Goal: Information Seeking & Learning: Check status

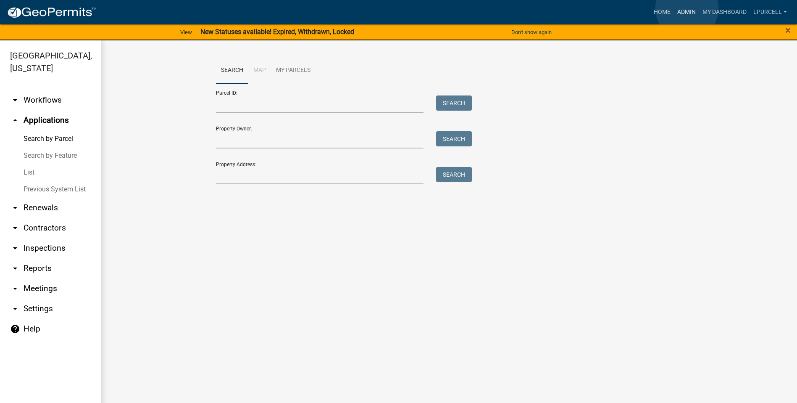
click at [687, 8] on link "Admin" at bounding box center [686, 12] width 25 height 16
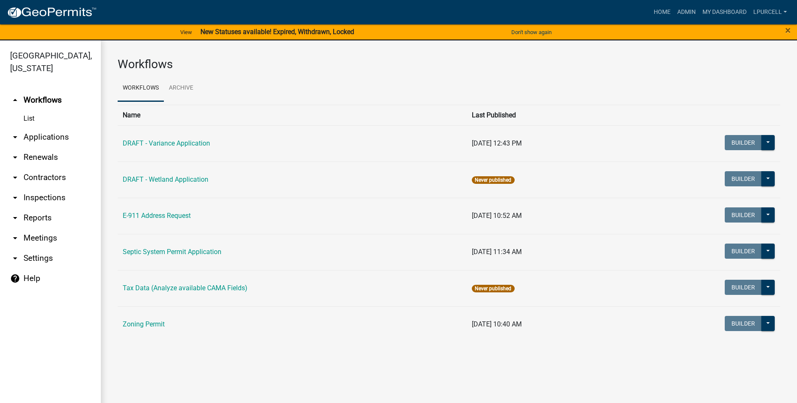
click at [30, 218] on link "arrow_drop_down Reports" at bounding box center [50, 218] width 101 height 20
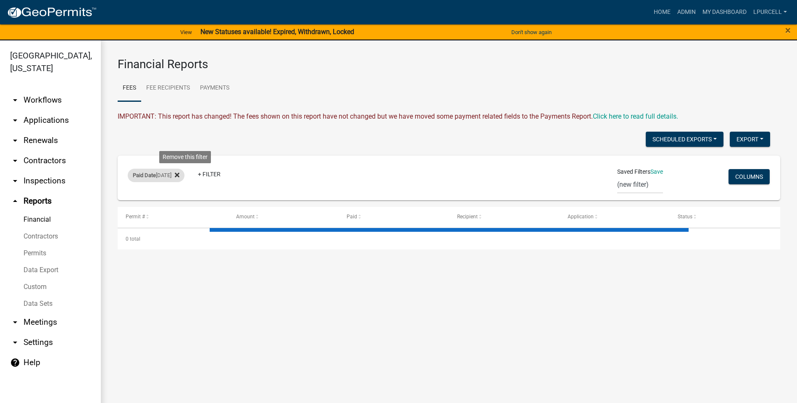
click at [179, 176] on icon at bounding box center [177, 174] width 5 height 5
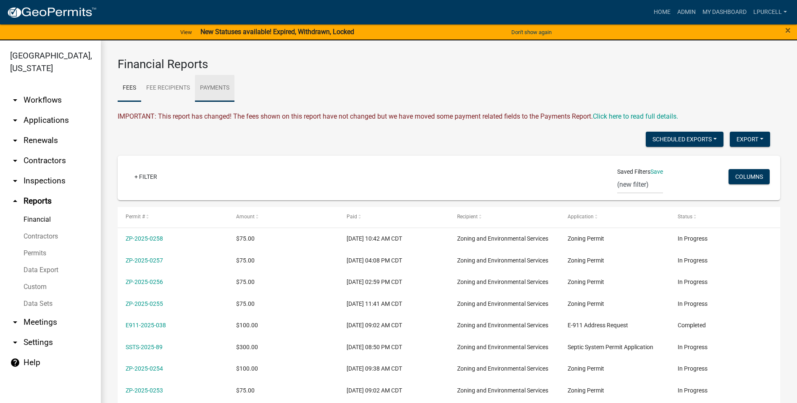
click at [213, 86] on link "Payments" at bounding box center [215, 88] width 40 height 27
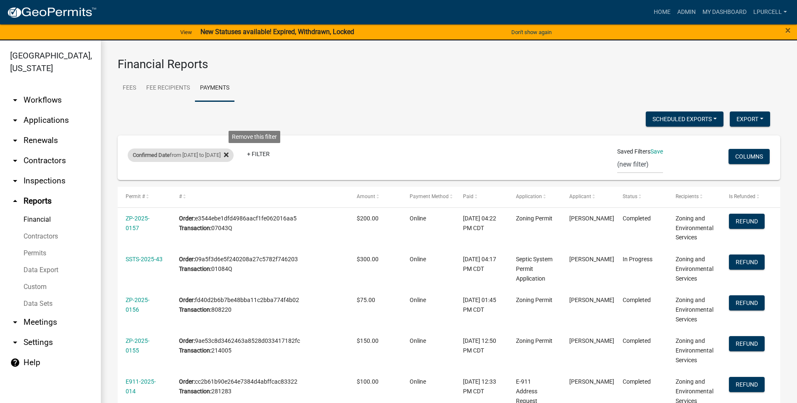
click at [229, 156] on icon at bounding box center [226, 154] width 5 height 5
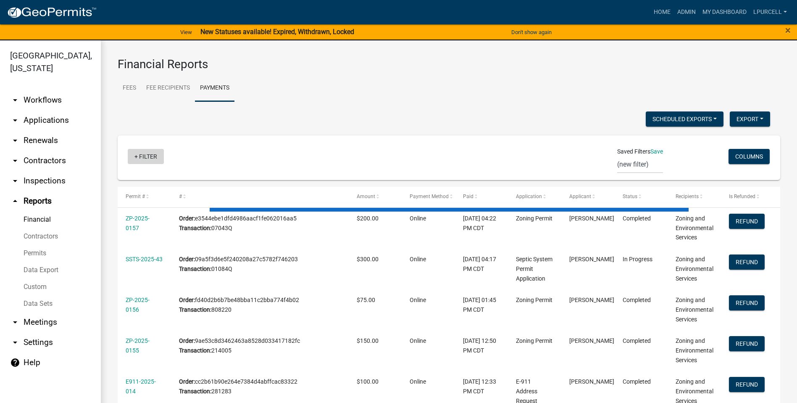
click at [148, 157] on link "+ Filter" at bounding box center [146, 156] width 36 height 15
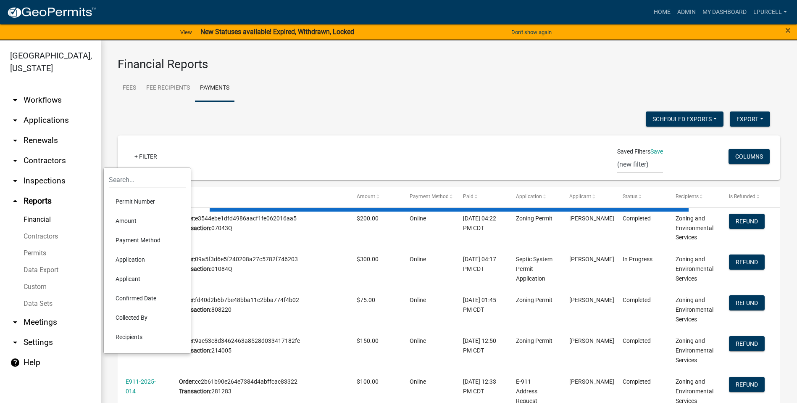
click at [139, 297] on li "Confirmed Date" at bounding box center [147, 297] width 77 height 19
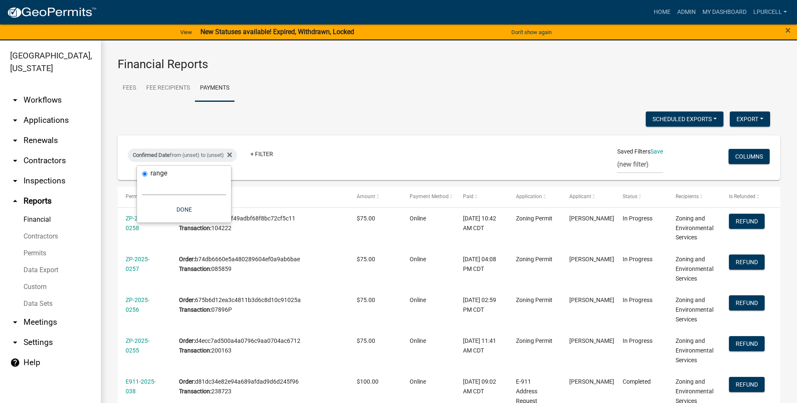
click at [171, 179] on select "[DATE] [DATE] Current Week Previous Week Current Month Last Month Current Calen…" at bounding box center [184, 186] width 84 height 17
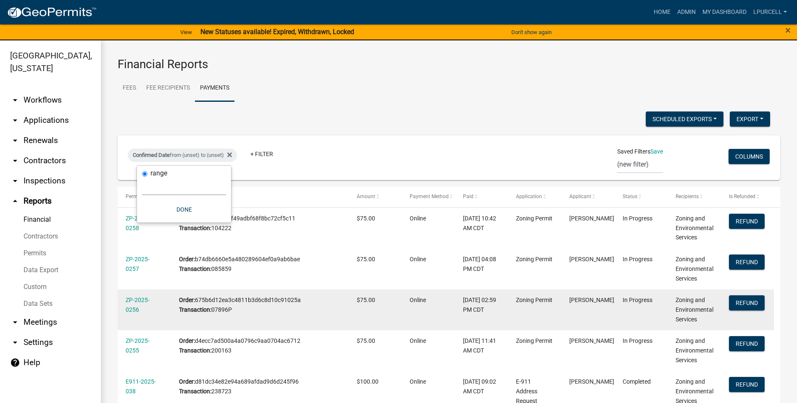
select select "custom"
click at [142, 178] on select "[DATE] [DATE] Current Week Previous Week Current Month Last Month Current Calen…" at bounding box center [184, 186] width 84 height 17
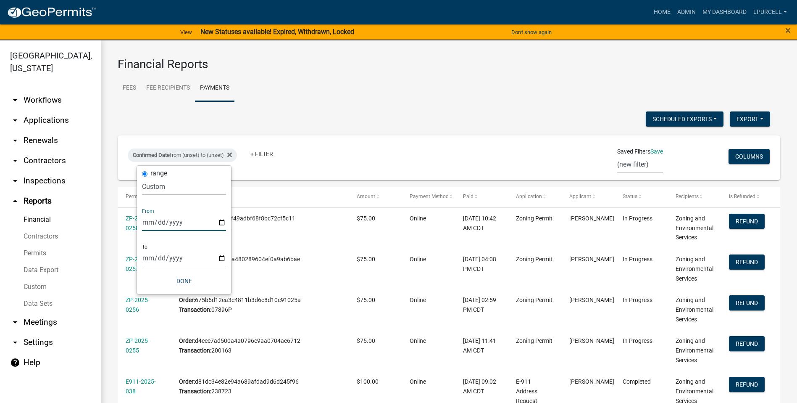
click at [221, 222] on input "date" at bounding box center [184, 222] width 84 height 17
type input "[DATE]"
click at [226, 256] on input "date" at bounding box center [190, 257] width 84 height 17
type input "[DATE]"
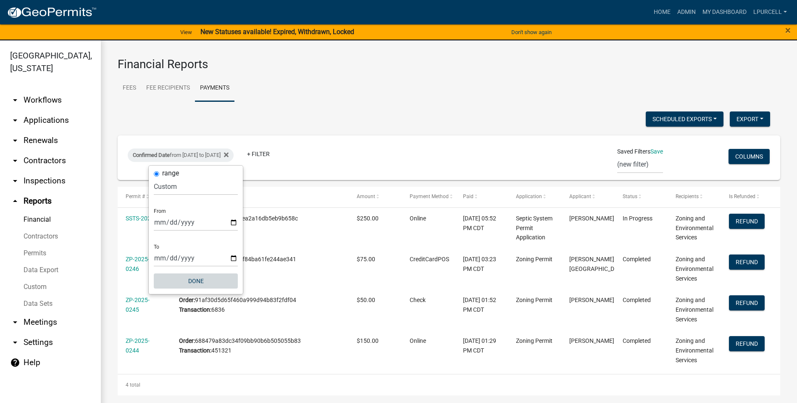
click at [195, 283] on button "Done" at bounding box center [196, 280] width 84 height 15
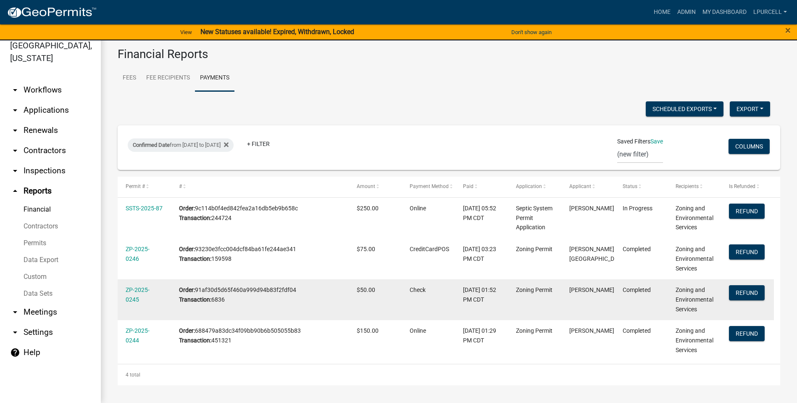
scroll to position [8, 0]
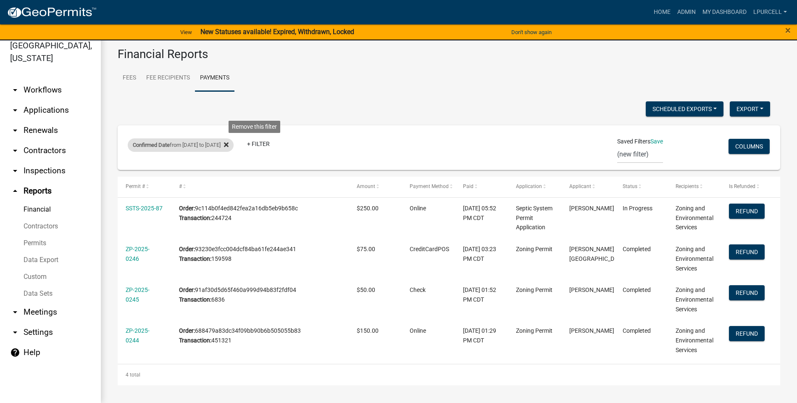
click at [229, 138] on fa-icon at bounding box center [225, 144] width 8 height 13
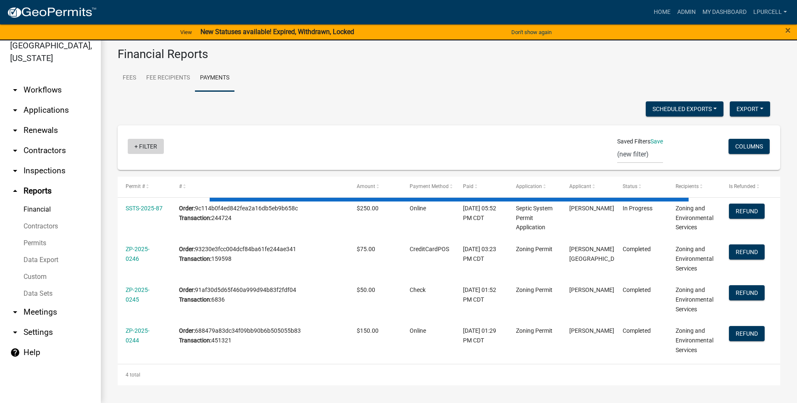
click at [139, 139] on link "+ Filter" at bounding box center [146, 146] width 36 height 15
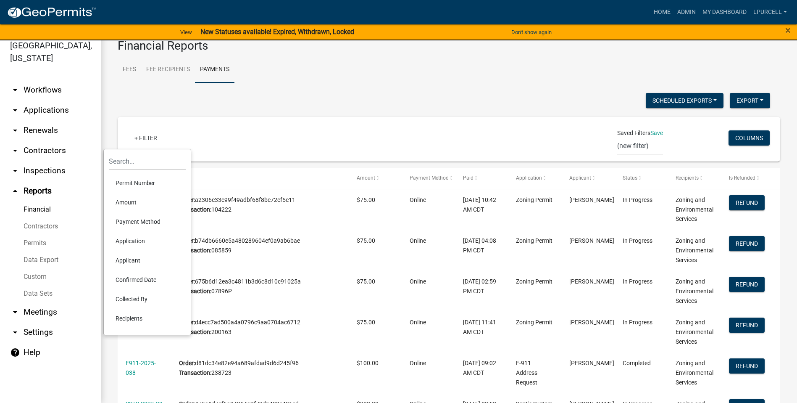
click at [125, 281] on li "Confirmed Date" at bounding box center [147, 279] width 77 height 19
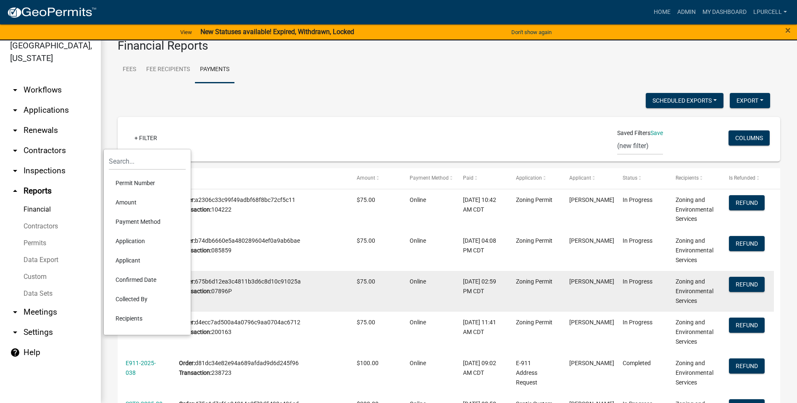
select select
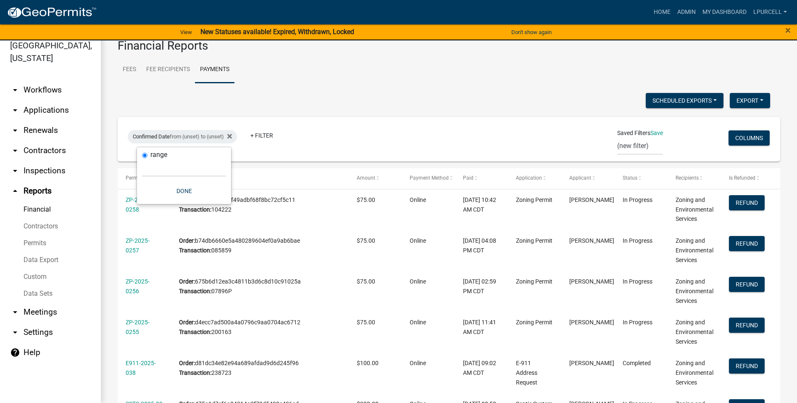
click at [123, 161] on div "Confirmed Date from (unset) to (unset) + Filter Saved Filters Save (new filter)…" at bounding box center [448, 139] width 655 height 45
click at [235, 135] on div "Confirmed Date from (unset) to (unset)" at bounding box center [182, 136] width 109 height 13
click at [168, 165] on select "[DATE] [DATE] Current Week Previous Week Current Month Last Month Current Calen…" at bounding box center [184, 167] width 84 height 17
select select "custom"
click at [142, 159] on select "[DATE] [DATE] Current Week Previous Week Current Month Last Month Current Calen…" at bounding box center [184, 167] width 84 height 17
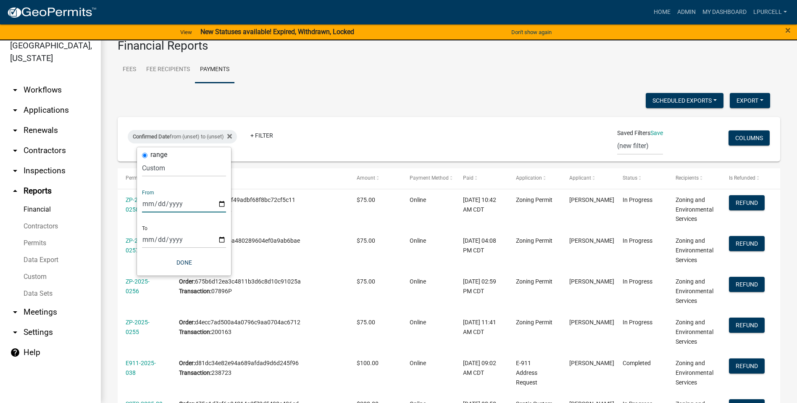
click at [221, 201] on input "date" at bounding box center [184, 203] width 84 height 17
type input "[DATE]"
click at [230, 235] on input "date" at bounding box center [190, 239] width 84 height 17
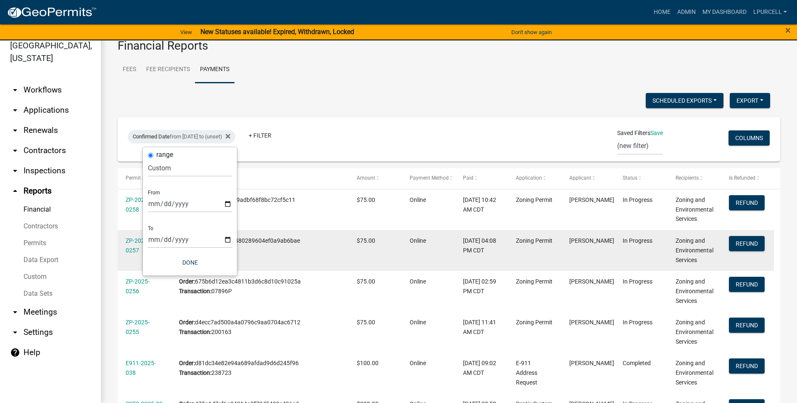
click at [240, 235] on datatable-body-cell "Order: b74db6660e5a480289604ef0a9ab6bae Transaction: 085859" at bounding box center [260, 250] width 178 height 41
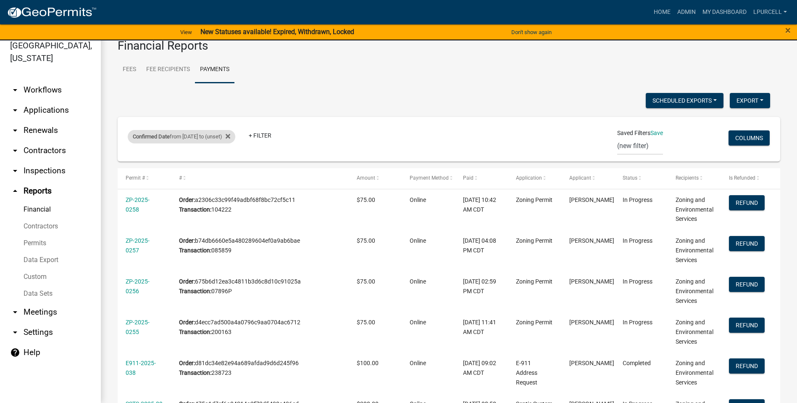
click at [235, 137] on div "Confirmed Date from [DATE] to (unset)" at bounding box center [182, 136] width 108 height 13
select select "custom"
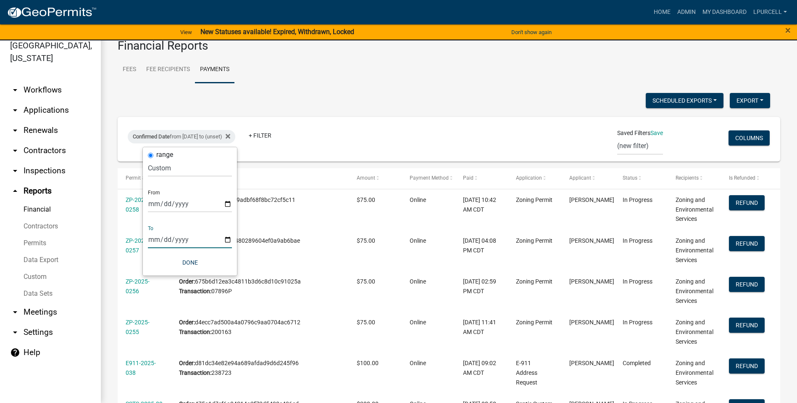
click at [227, 238] on input "date" at bounding box center [190, 239] width 84 height 17
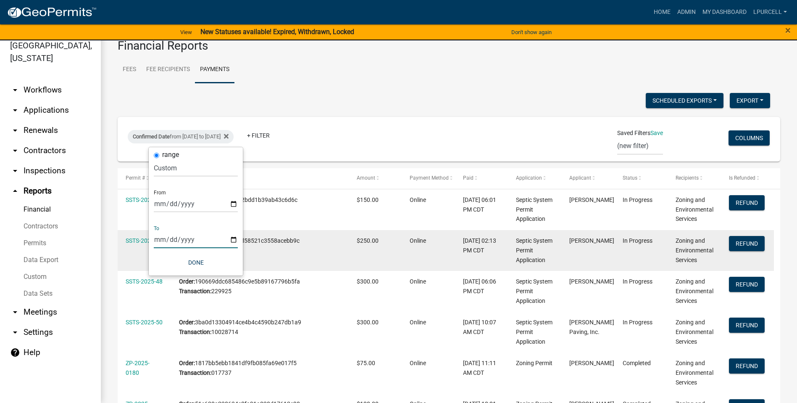
type input "[DATE]"
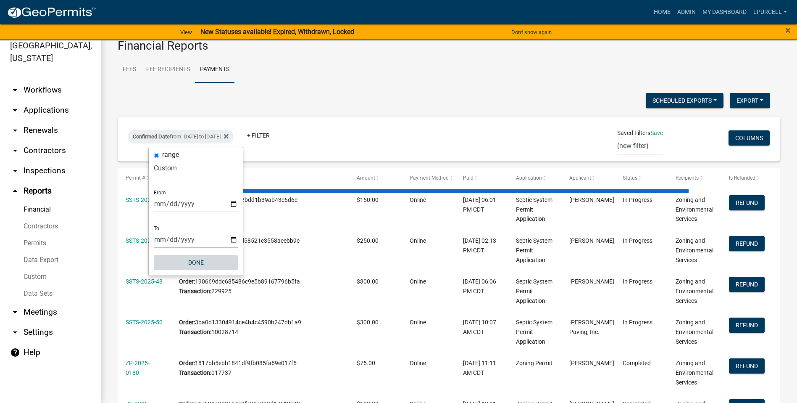
click at [191, 265] on button "Done" at bounding box center [196, 262] width 84 height 15
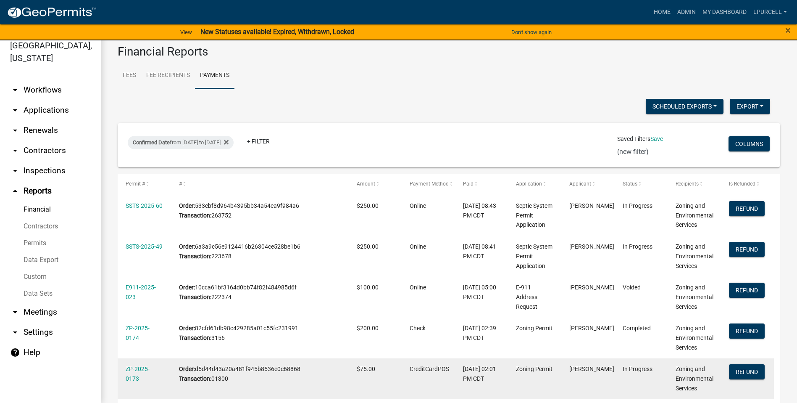
scroll to position [0, 0]
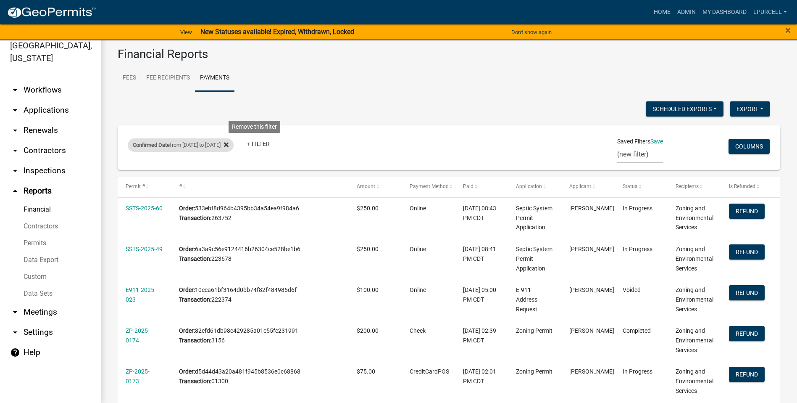
click at [229, 142] on icon at bounding box center [226, 144] width 5 height 7
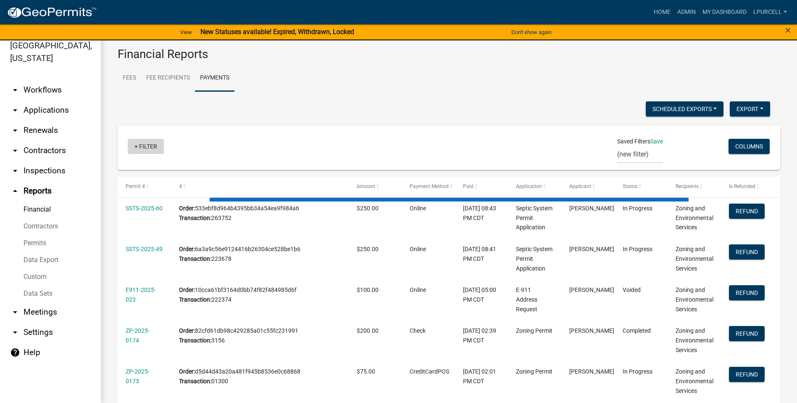
click at [142, 146] on link "+ Filter" at bounding box center [146, 146] width 36 height 15
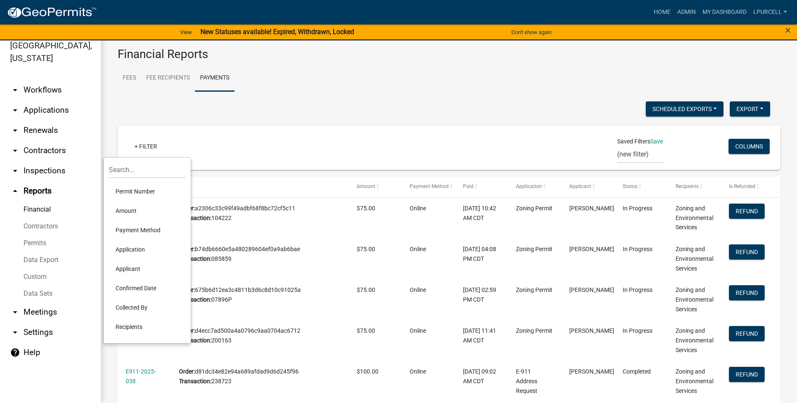
click at [139, 286] on li "Confirmed Date" at bounding box center [147, 287] width 77 height 19
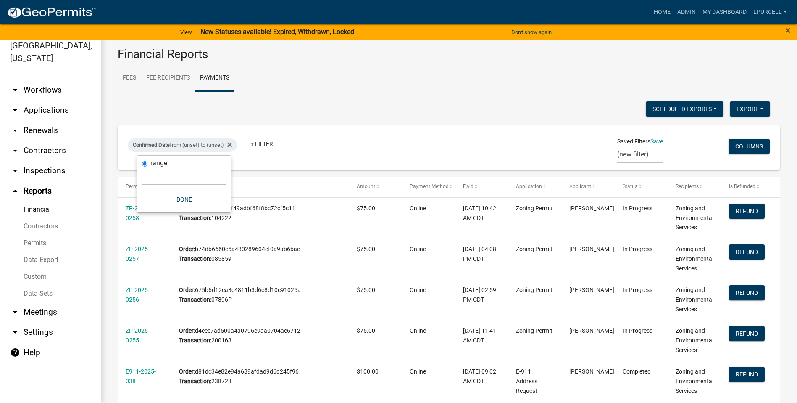
click at [163, 176] on select "[DATE] [DATE] Current Week Previous Week Current Month Last Month Current Calen…" at bounding box center [184, 176] width 84 height 17
select select "custom"
click at [142, 168] on select "[DATE] [DATE] Current Week Previous Week Current Month Last Month Current Calen…" at bounding box center [184, 176] width 84 height 17
click at [218, 209] on input "date" at bounding box center [184, 211] width 84 height 17
type input "[DATE]"
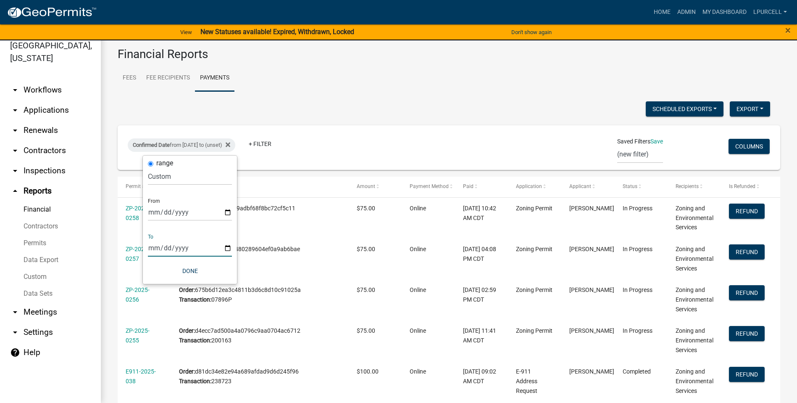
click at [225, 245] on input "date" at bounding box center [190, 247] width 84 height 17
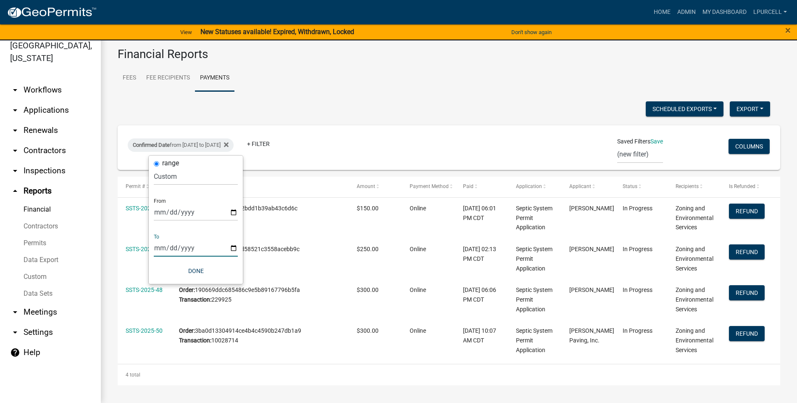
type input "[DATE]"
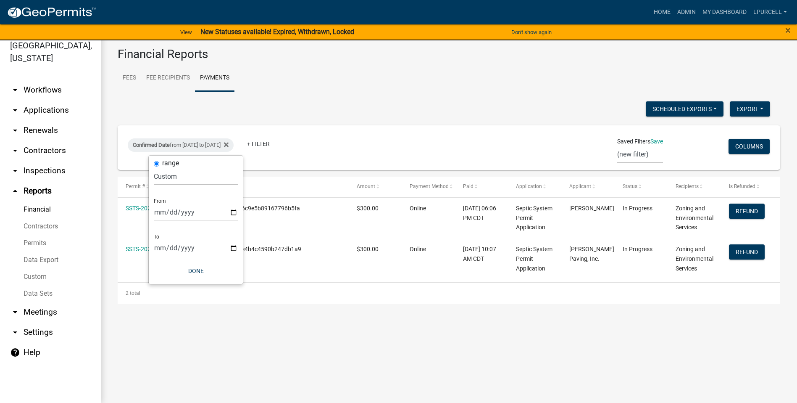
click at [372, 87] on ul "Fees Fee Recipients Payments" at bounding box center [449, 78] width 663 height 26
